Goal: Obtain resource: Obtain resource

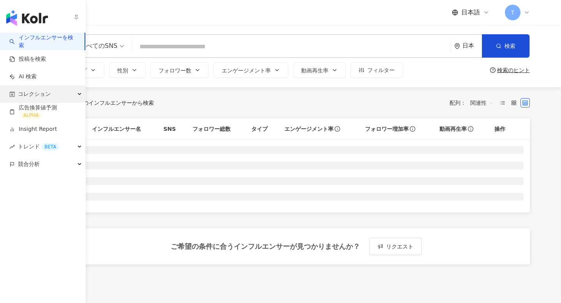
click at [27, 94] on span "コレクション" at bounding box center [34, 94] width 33 height 18
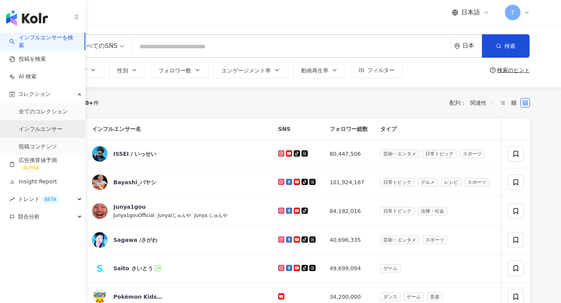
click at [42, 126] on link "インフルエンサー" at bounding box center [41, 130] width 44 height 8
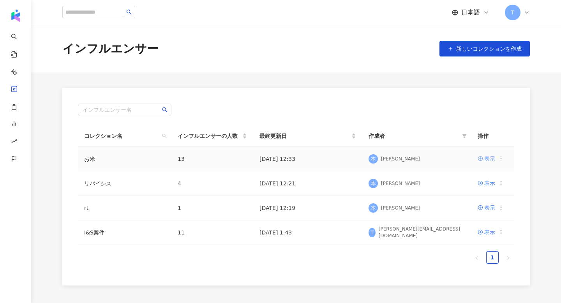
click at [482, 160] on icon at bounding box center [480, 158] width 5 height 5
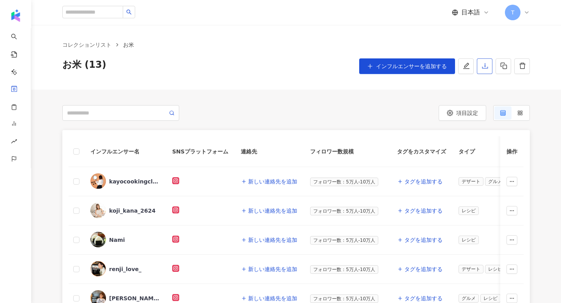
click at [486, 69] on icon "download" at bounding box center [485, 65] width 6 height 5
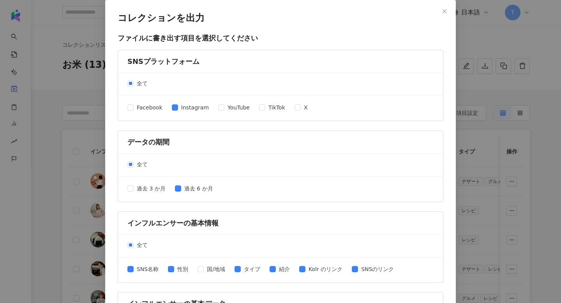
scroll to position [333, 0]
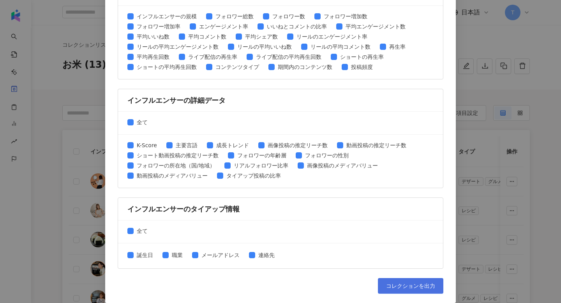
click at [390, 280] on button "コレクションを出力" at bounding box center [410, 286] width 65 height 16
click at [409, 285] on span "コレクションを出力" at bounding box center [410, 286] width 49 height 6
click at [486, 41] on div "コレクションを出力 ファイルに書き出す項目を選択してください SNSプラットフォーム 全て Facebook Instagram YouTube TikTok…" at bounding box center [280, 151] width 561 height 303
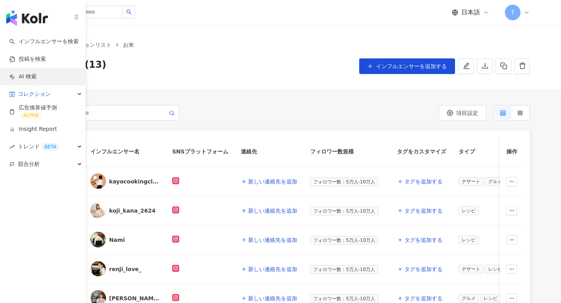
click at [28, 79] on link "AI 検索" at bounding box center [22, 77] width 27 height 8
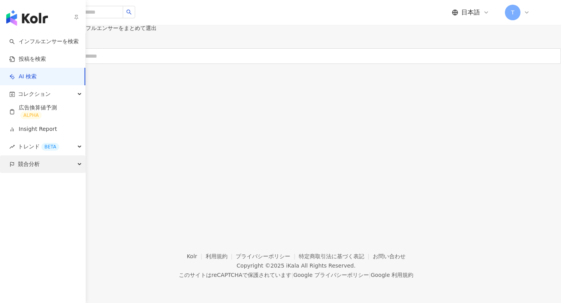
click at [27, 171] on span "競合分析" at bounding box center [29, 165] width 22 height 18
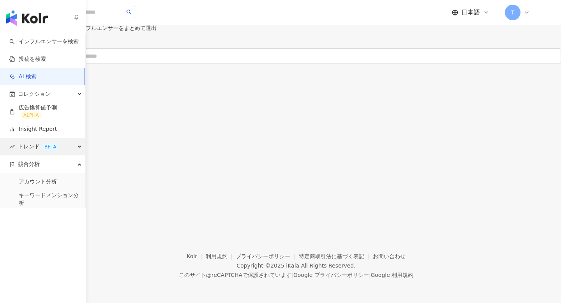
click at [35, 153] on span "トレンド BETA" at bounding box center [38, 147] width 41 height 18
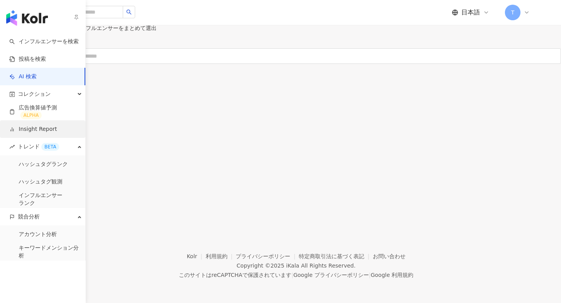
click at [39, 133] on link "Insight Report" at bounding box center [33, 130] width 48 height 8
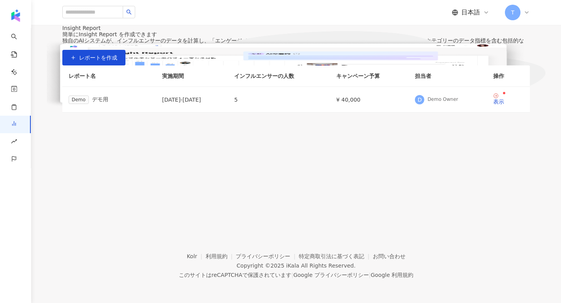
click at [528, 14] on icon at bounding box center [527, 12] width 6 height 6
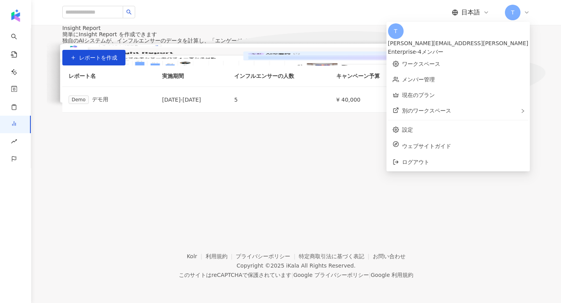
click at [529, 13] on icon at bounding box center [527, 12] width 6 height 6
